Goal: Transaction & Acquisition: Obtain resource

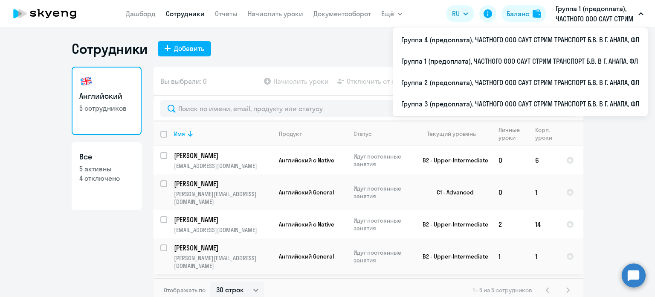
select select "30"
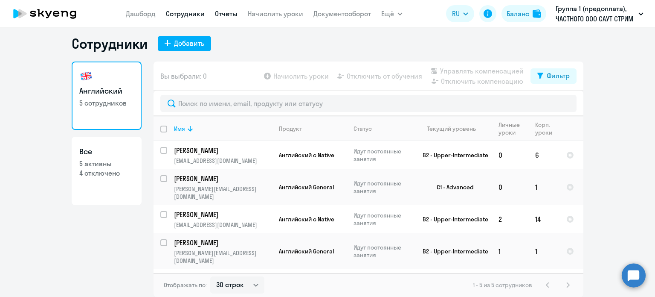
click at [223, 12] on link "Отчеты" at bounding box center [226, 13] width 23 height 9
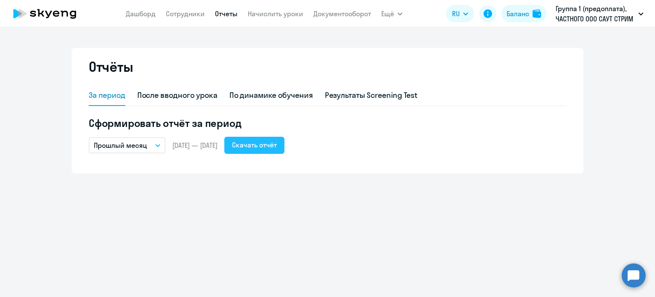
click at [277, 144] on div "Скачать отчёт" at bounding box center [254, 145] width 45 height 10
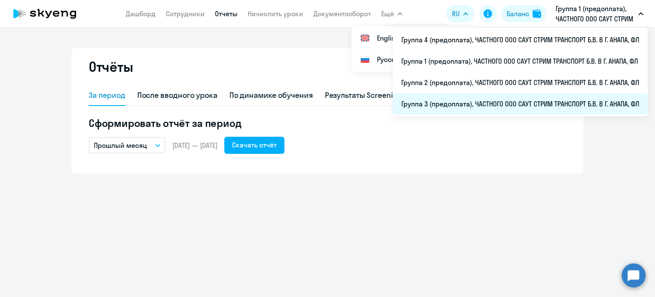
click at [493, 103] on li "Группа 3 (предоплата), ЧАСТНОГО ООО САУТ СТРИМ ТРАНСПОРТ Б.В. В Г. АНАПА, ФЛ" at bounding box center [520, 103] width 255 height 21
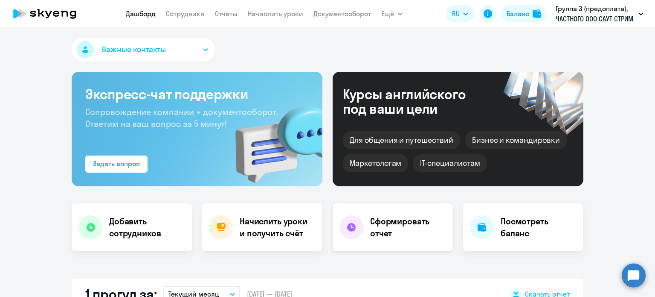
scroll to position [43, 0]
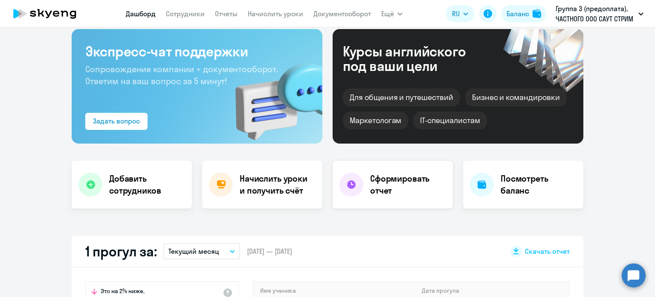
click at [395, 188] on h4 "Сформировать отчет" at bounding box center [408, 184] width 76 height 24
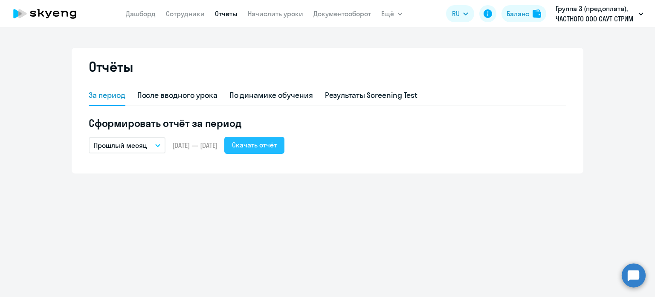
click at [264, 148] on div "Скачать отчёт" at bounding box center [254, 145] width 45 height 10
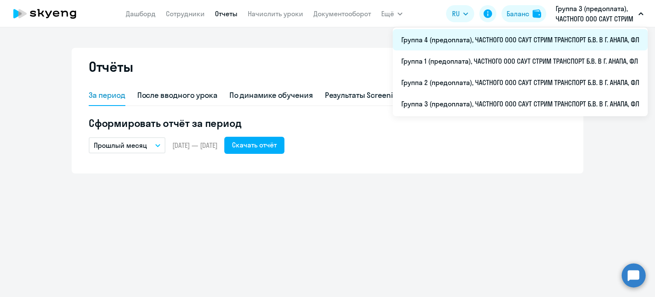
click at [560, 35] on li "Группа 4 (предоплата), ЧАСТНОГО ООО САУТ СТРИМ ТРАНСПОРТ Б.В. В Г. АНАПА, ФЛ" at bounding box center [520, 39] width 255 height 21
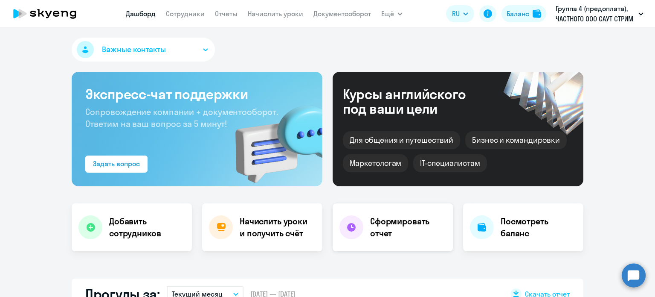
click at [403, 224] on h4 "Сформировать отчет" at bounding box center [408, 227] width 76 height 24
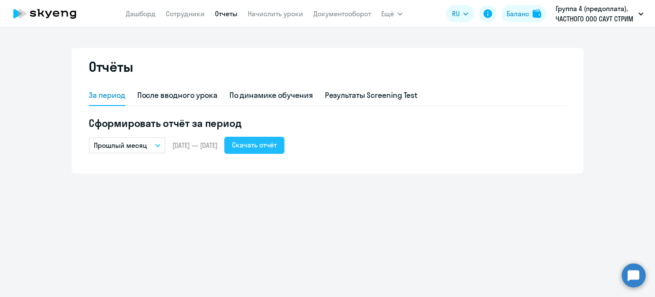
click at [268, 150] on button "Скачать отчёт" at bounding box center [254, 145] width 60 height 17
